Goal: Information Seeking & Learning: Learn about a topic

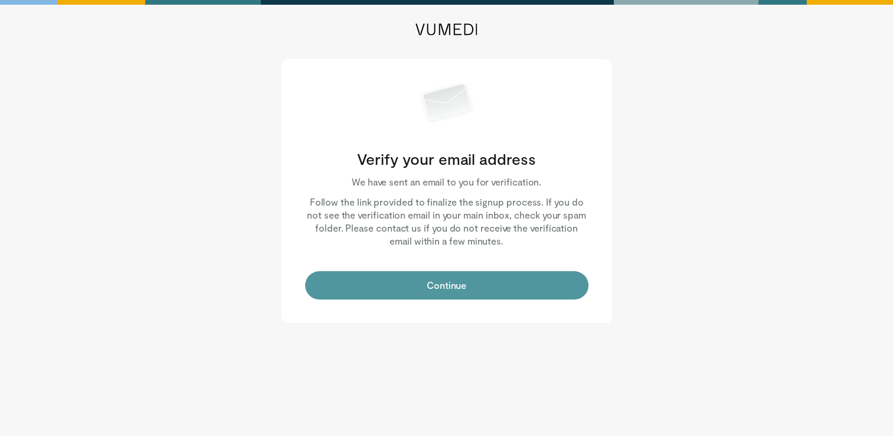
click at [500, 285] on button "Continue" at bounding box center [446, 285] width 283 height 28
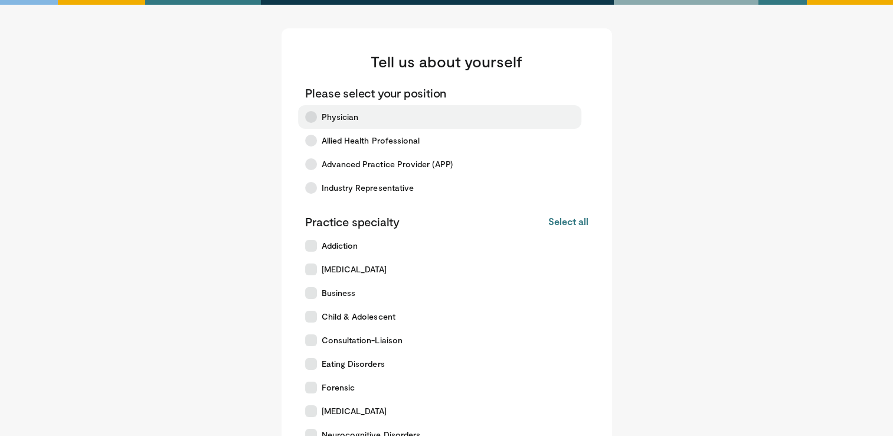
click at [315, 116] on icon at bounding box center [311, 117] width 12 height 12
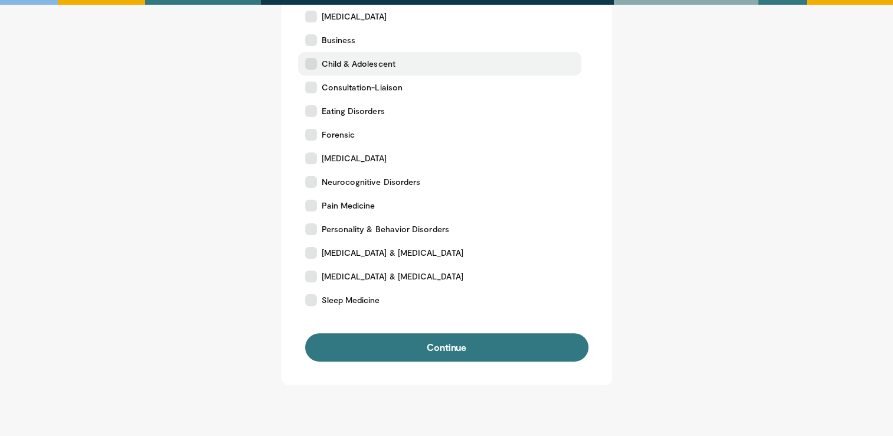
scroll to position [254, 0]
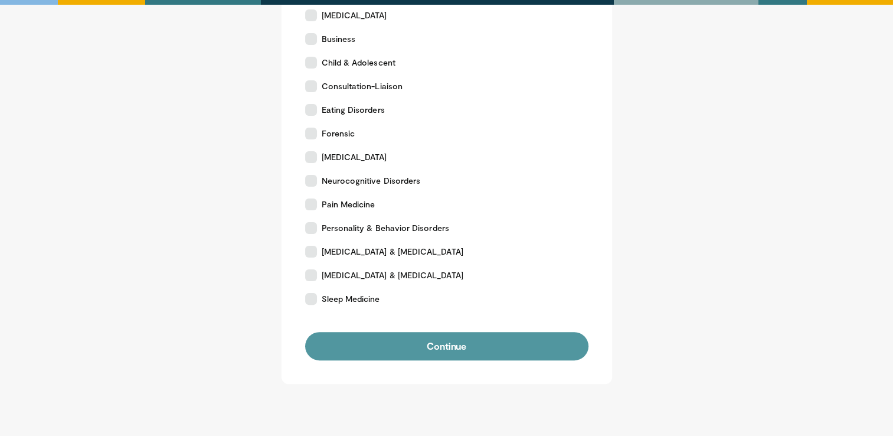
click at [406, 348] on button "Continue" at bounding box center [446, 346] width 283 height 28
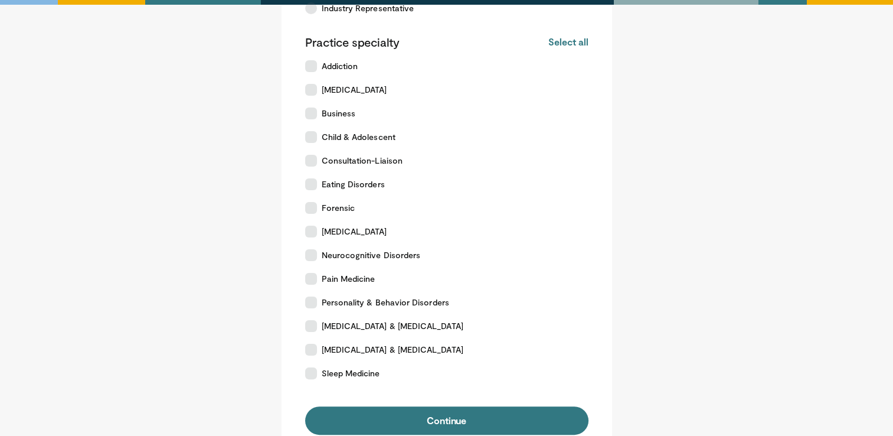
scroll to position [181, 0]
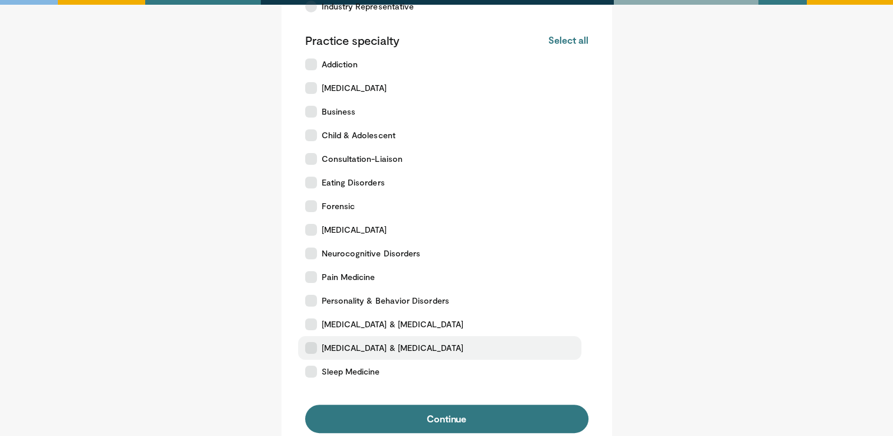
click at [314, 350] on icon at bounding box center [311, 348] width 12 height 12
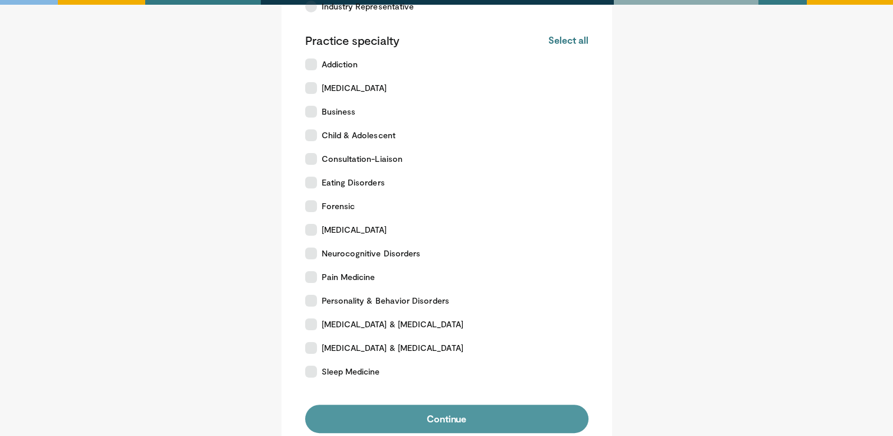
click at [471, 422] on button "Continue" at bounding box center [446, 419] width 283 height 28
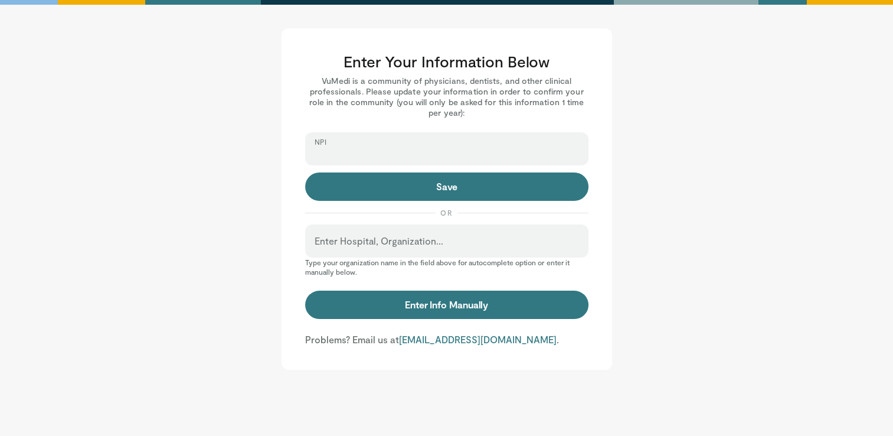
click at [387, 151] on input "NPI" at bounding box center [447, 154] width 265 height 13
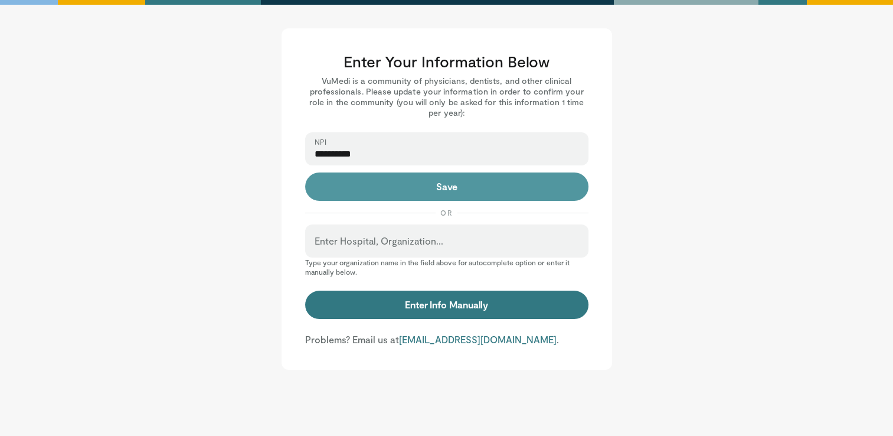
type input "**********"
click at [429, 198] on button "Save" at bounding box center [446, 186] width 283 height 28
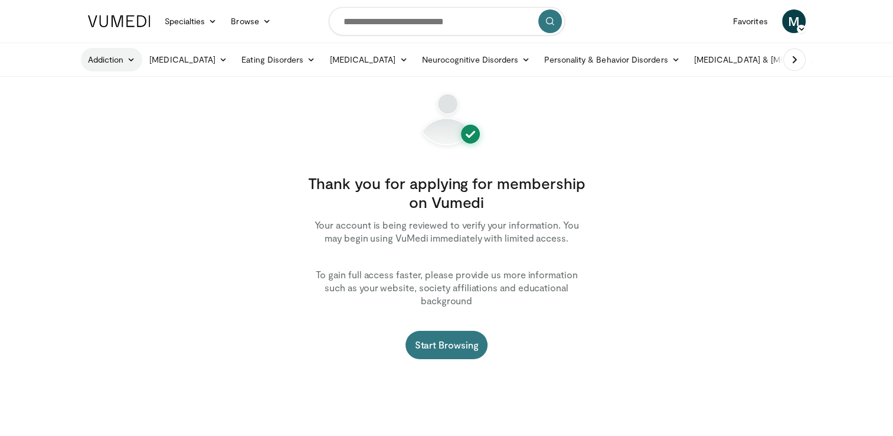
click at [102, 56] on link "Addiction" at bounding box center [112, 60] width 62 height 24
click at [510, 60] on link "Neurocognitive Disorders" at bounding box center [476, 60] width 123 height 24
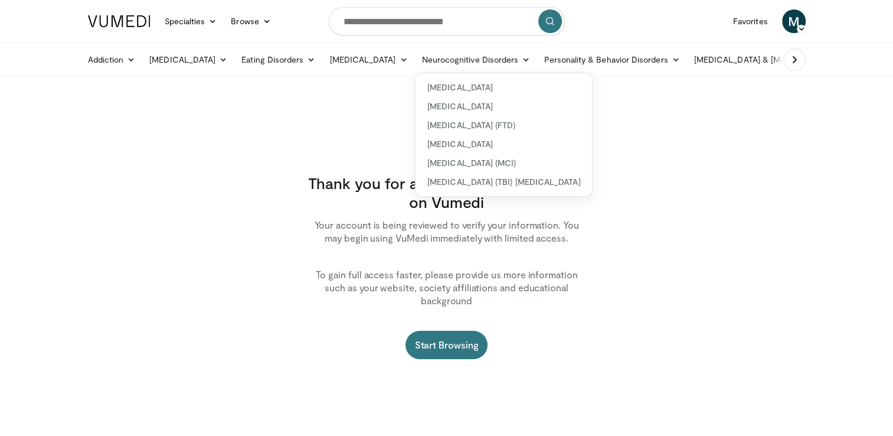
click at [793, 63] on icon at bounding box center [795, 60] width 12 height 12
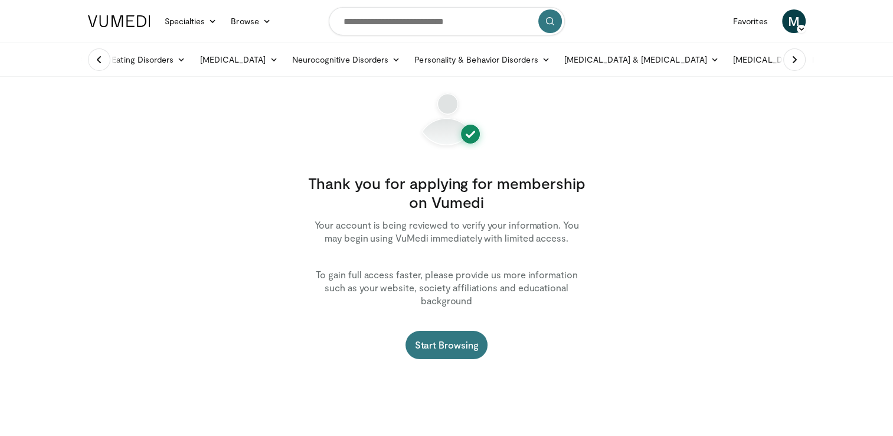
click at [102, 63] on icon at bounding box center [99, 60] width 12 height 12
click at [129, 58] on icon at bounding box center [131, 60] width 8 height 8
click at [142, 84] on link "[MEDICAL_DATA]" at bounding box center [151, 87] width 141 height 19
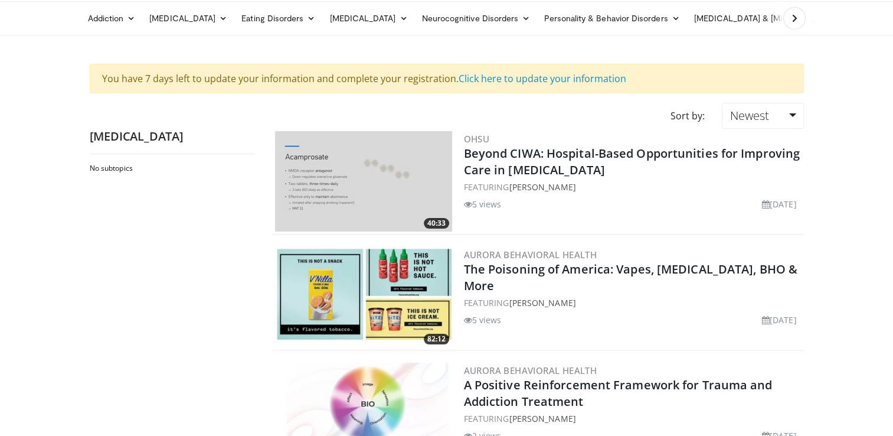
scroll to position [35, 0]
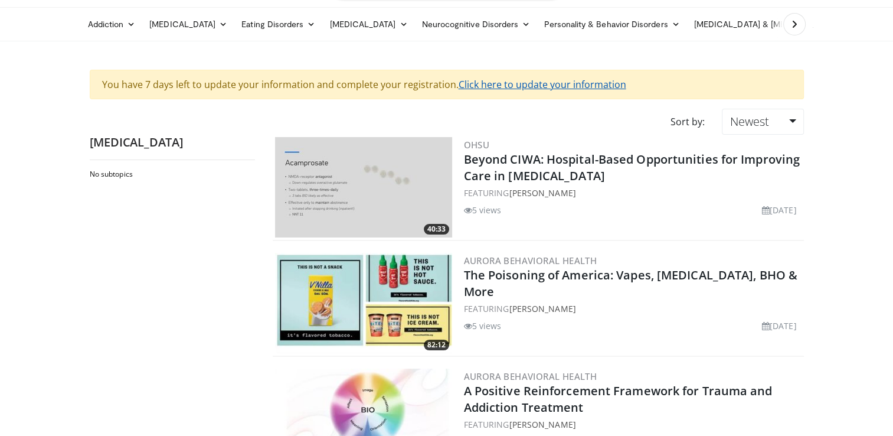
click at [518, 80] on link "Click here to update your information" at bounding box center [543, 84] width 168 height 13
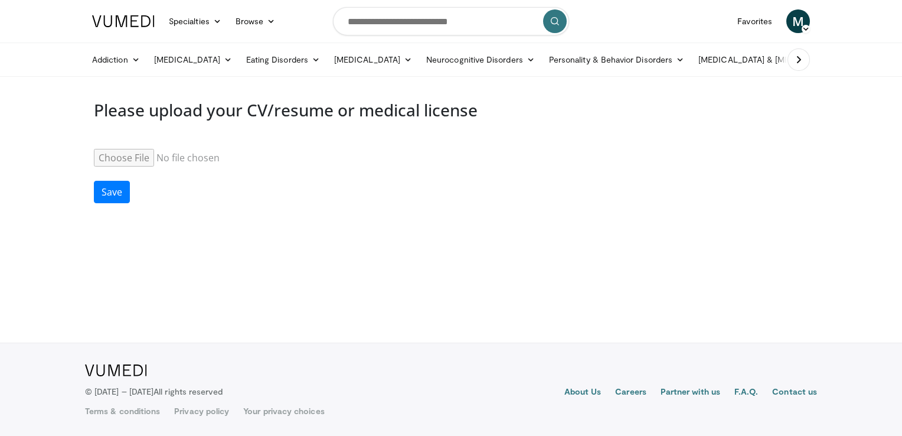
click at [123, 157] on input "Resume" at bounding box center [184, 158] width 181 height 18
click at [126, 58] on link "Addiction" at bounding box center [116, 60] width 62 height 24
click at [152, 93] on link "[MEDICAL_DATA]" at bounding box center [156, 87] width 141 height 19
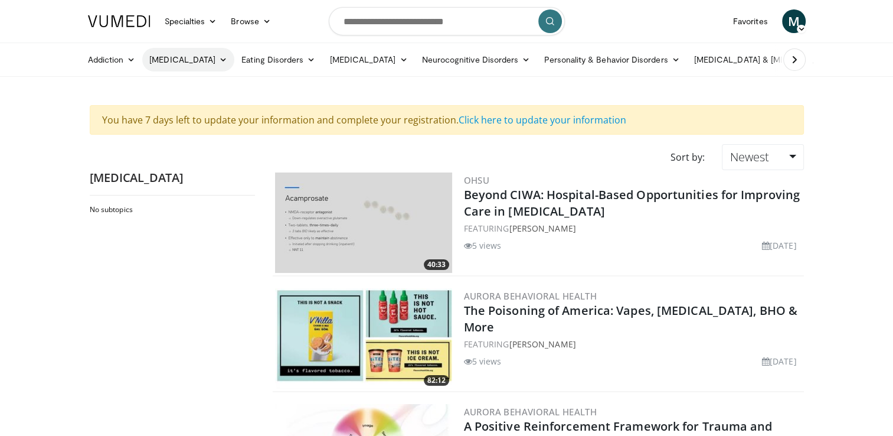
click at [221, 60] on icon at bounding box center [223, 60] width 8 height 8
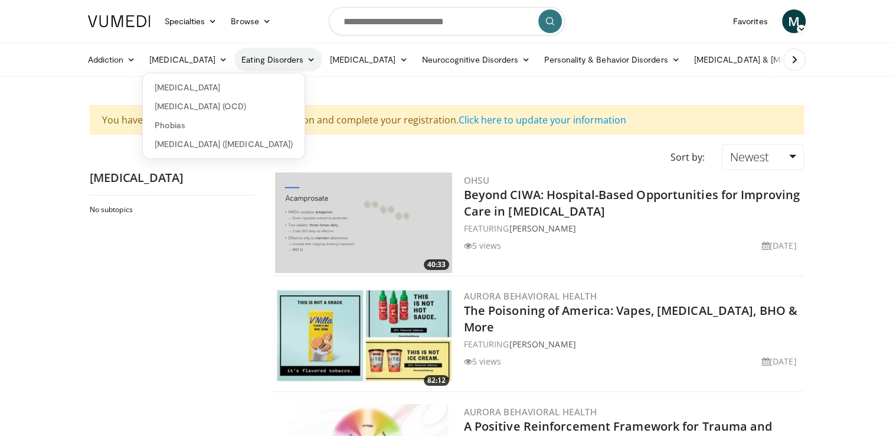
click at [300, 53] on link "Eating Disorders" at bounding box center [278, 60] width 88 height 24
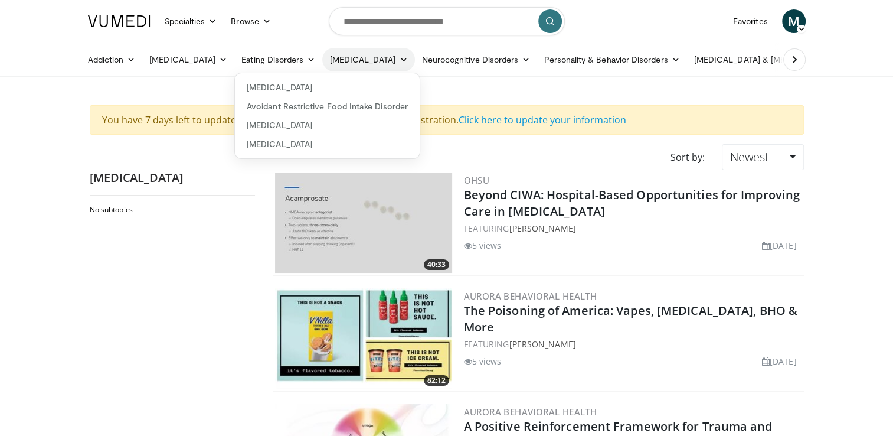
click at [392, 55] on link "[MEDICAL_DATA]" at bounding box center [368, 60] width 92 height 24
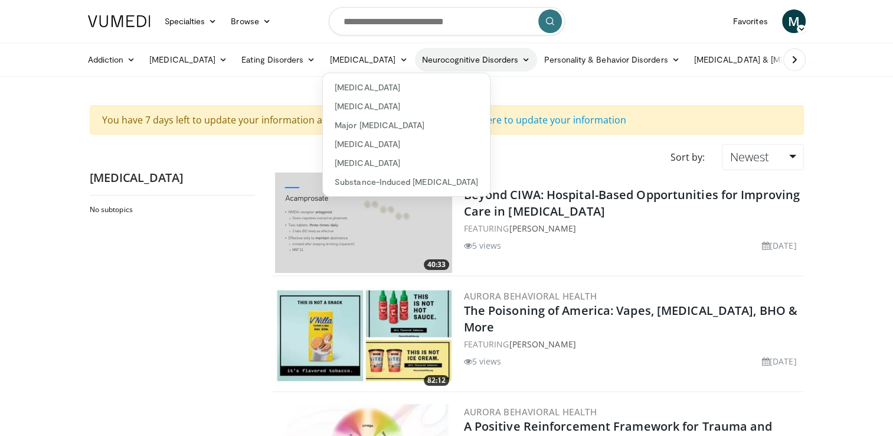
click at [522, 57] on icon at bounding box center [526, 60] width 8 height 8
